Goal: Task Accomplishment & Management: Use online tool/utility

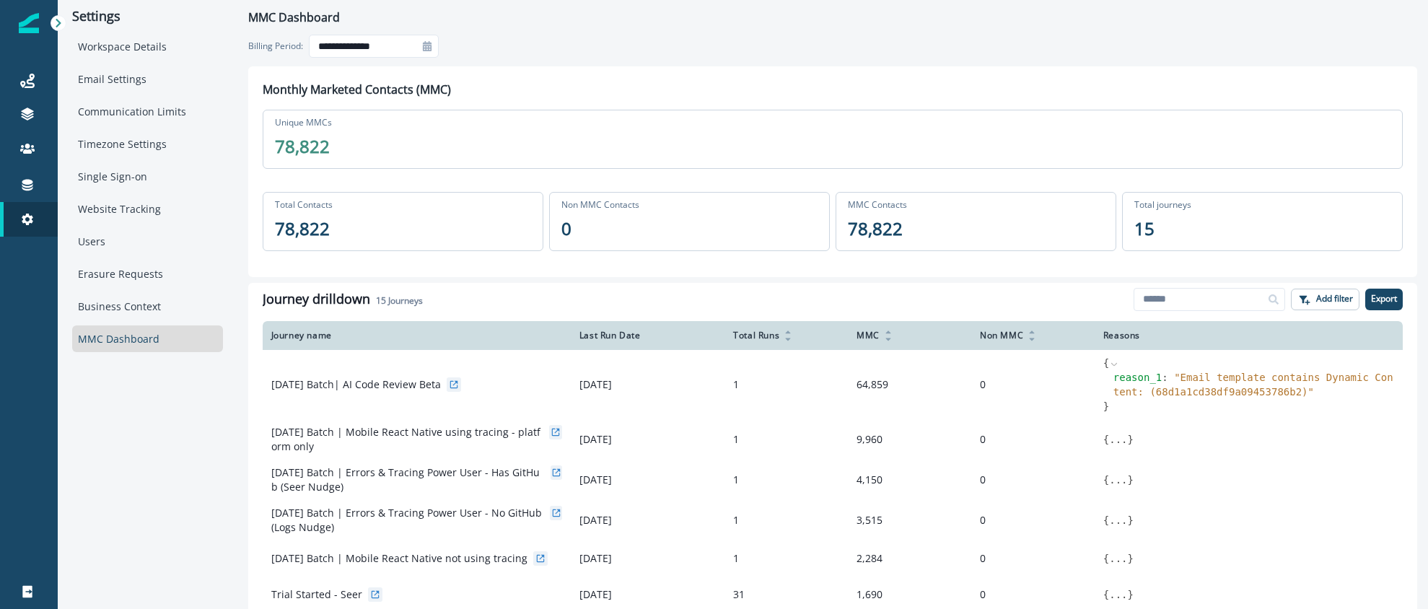
scroll to position [76, 0]
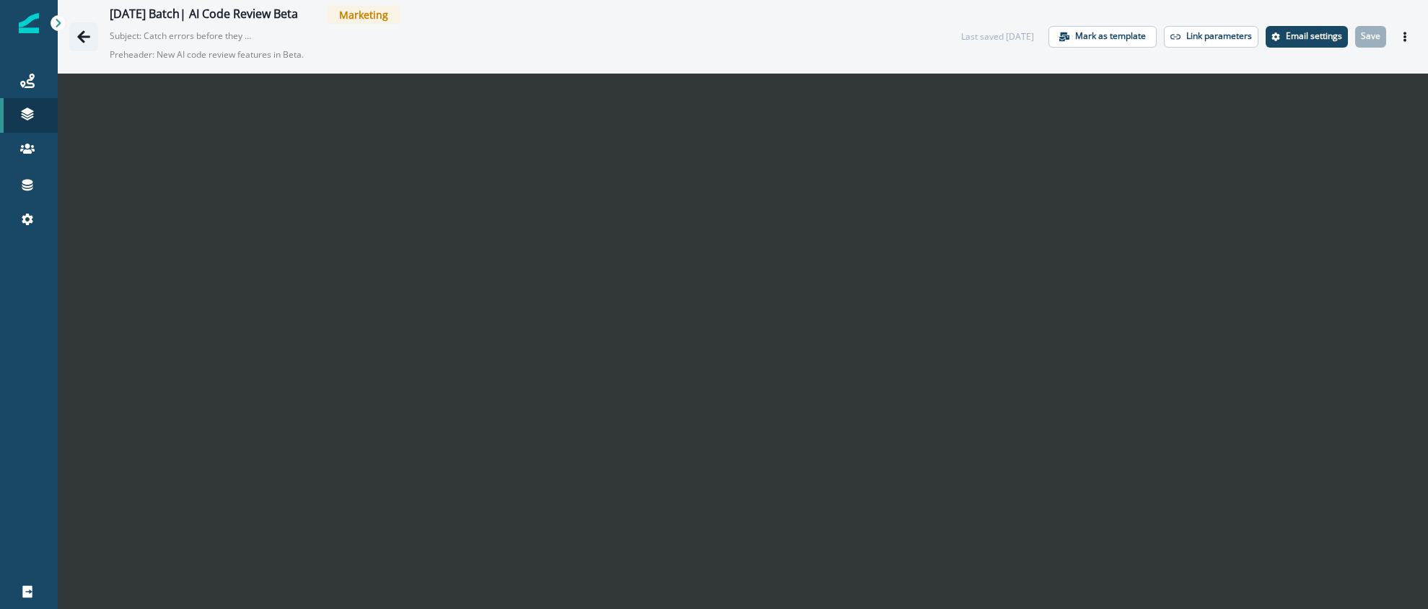
click at [80, 37] on icon "Go back" at bounding box center [83, 36] width 13 height 12
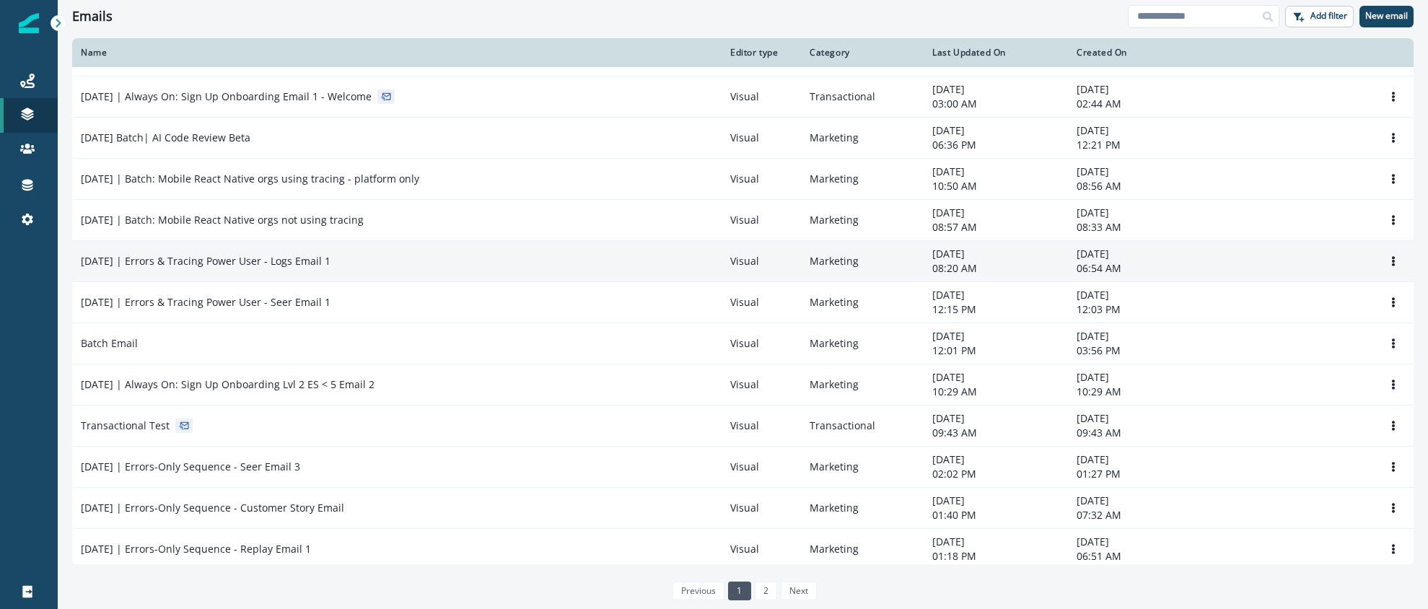
scroll to position [737, 0]
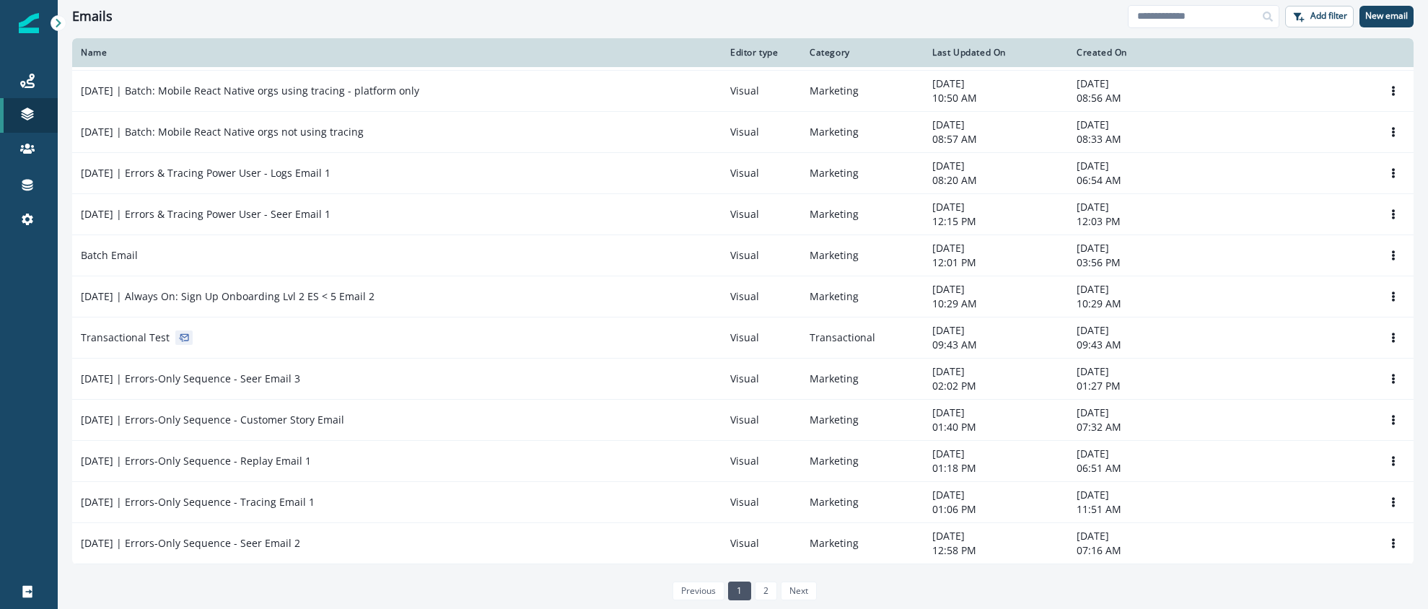
click at [772, 592] on link "2" at bounding box center [766, 591] width 22 height 19
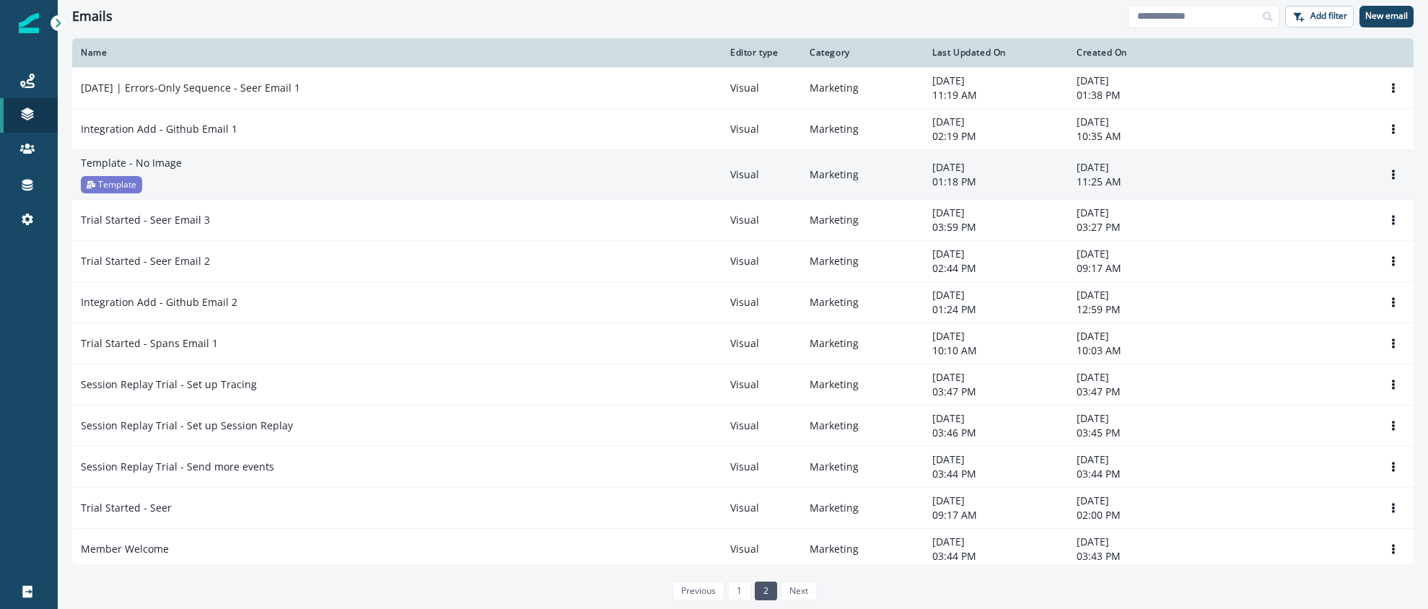
click at [206, 177] on div "Template - No Image Template" at bounding box center [397, 175] width 632 height 38
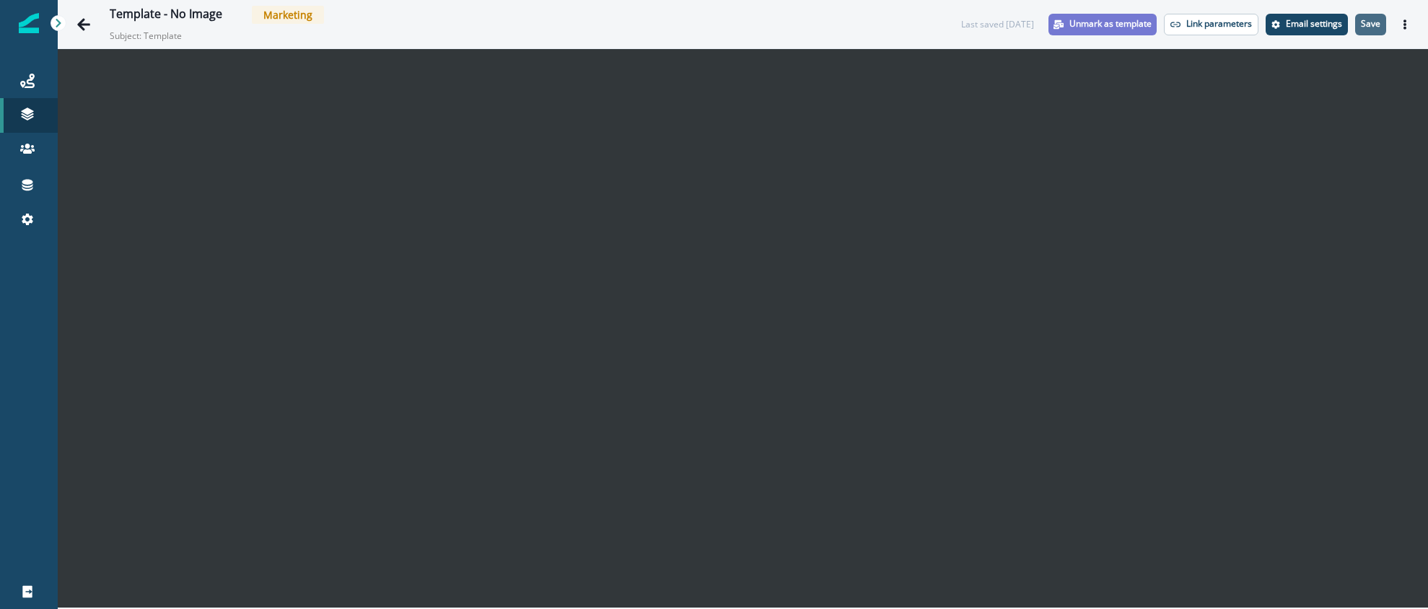
click at [1376, 22] on p "Save" at bounding box center [1370, 24] width 19 height 10
click at [80, 29] on icon "Go back" at bounding box center [83, 24] width 14 height 14
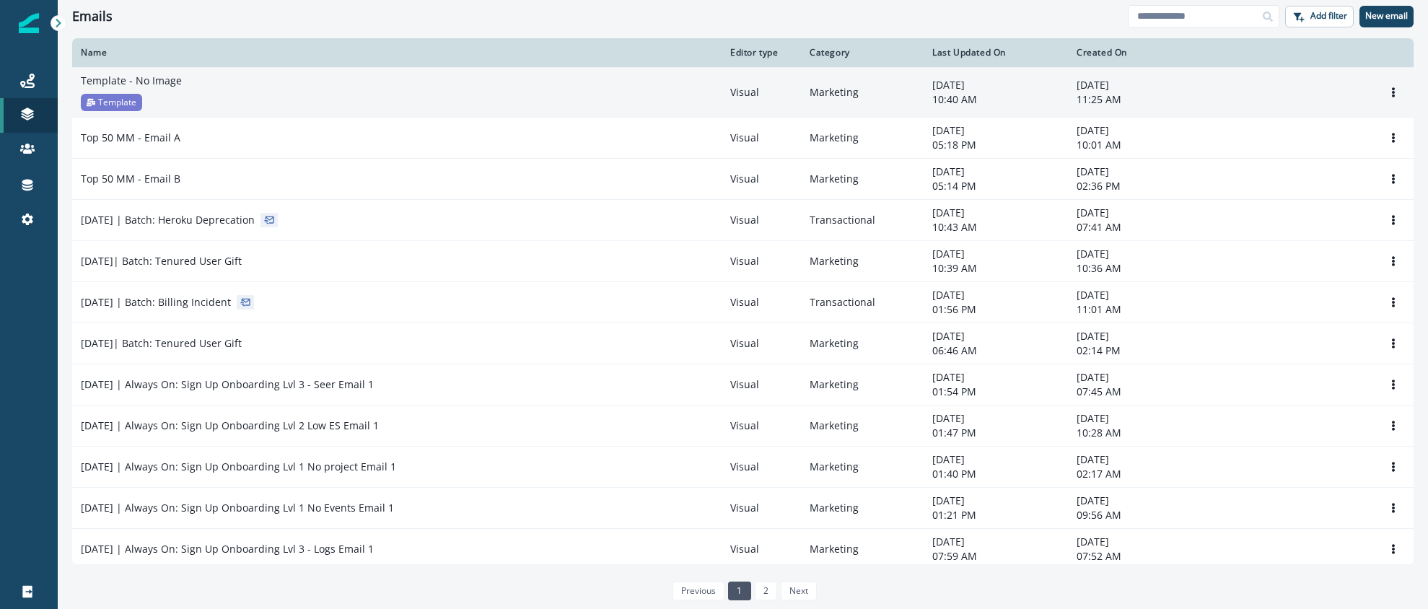
click at [209, 97] on div "Template - No Image Template" at bounding box center [397, 93] width 632 height 38
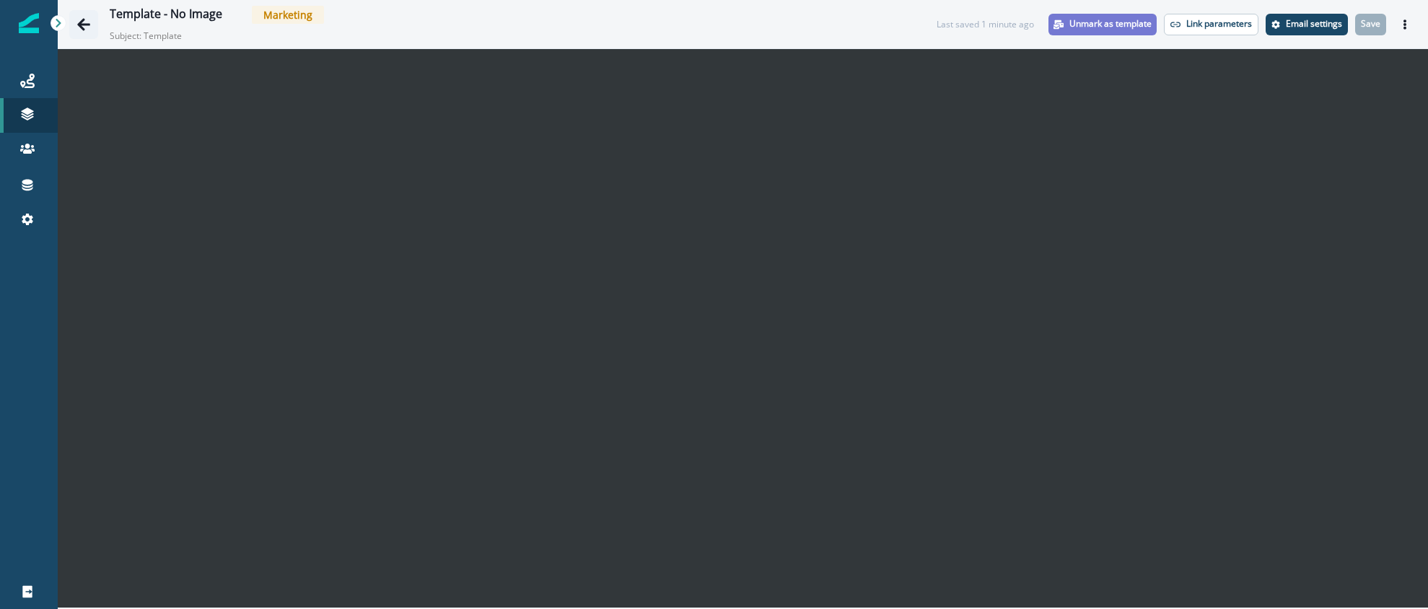
click at [84, 20] on icon "Go back" at bounding box center [83, 24] width 14 height 14
